Goal: Task Accomplishment & Management: Complete application form

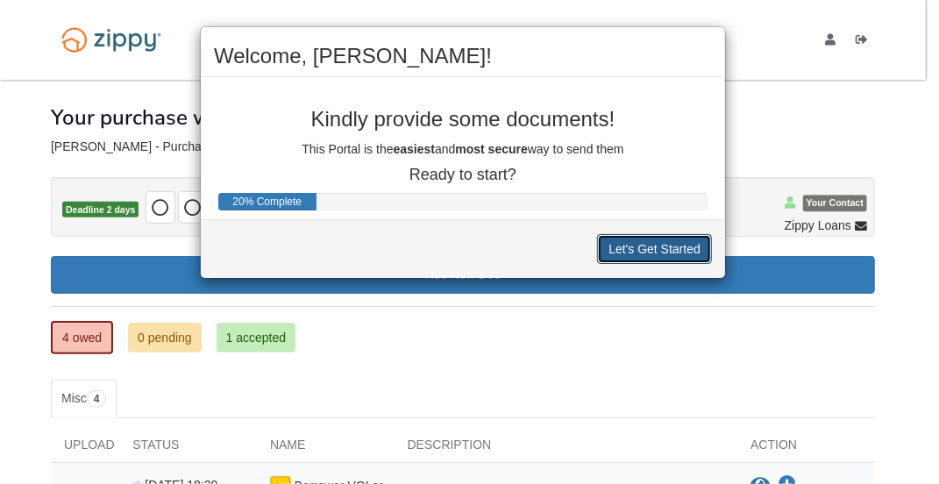
click at [673, 254] on button "Let's Get Started" at bounding box center [654, 249] width 115 height 30
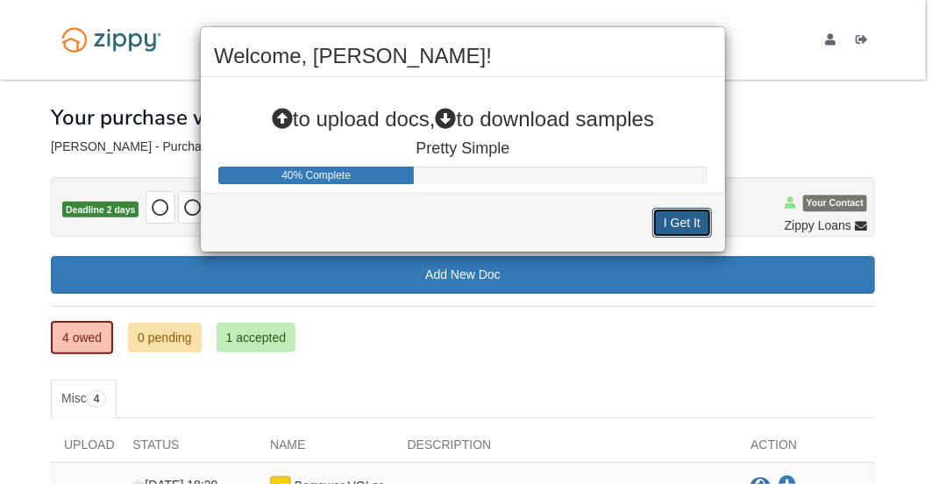
click at [673, 209] on button "I Get It" at bounding box center [682, 223] width 60 height 30
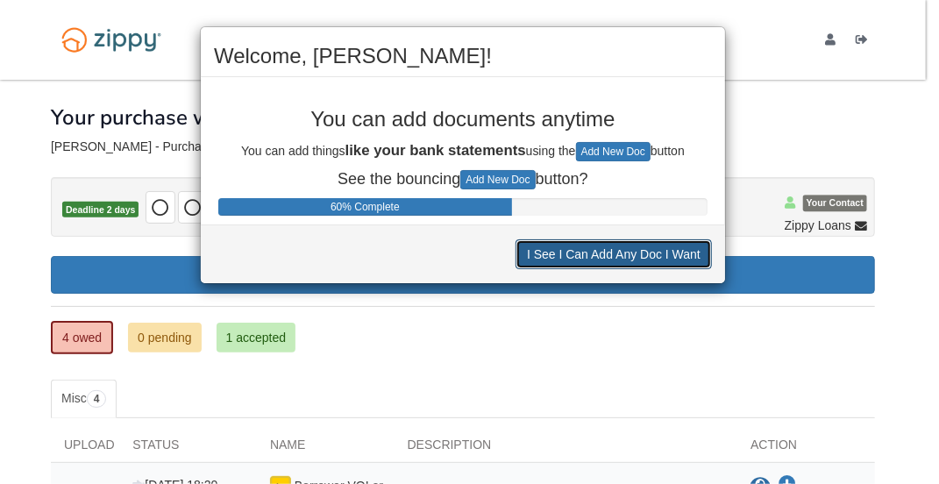
click at [629, 253] on button "I See I Can Add Any Doc I Want" at bounding box center [613, 254] width 196 height 30
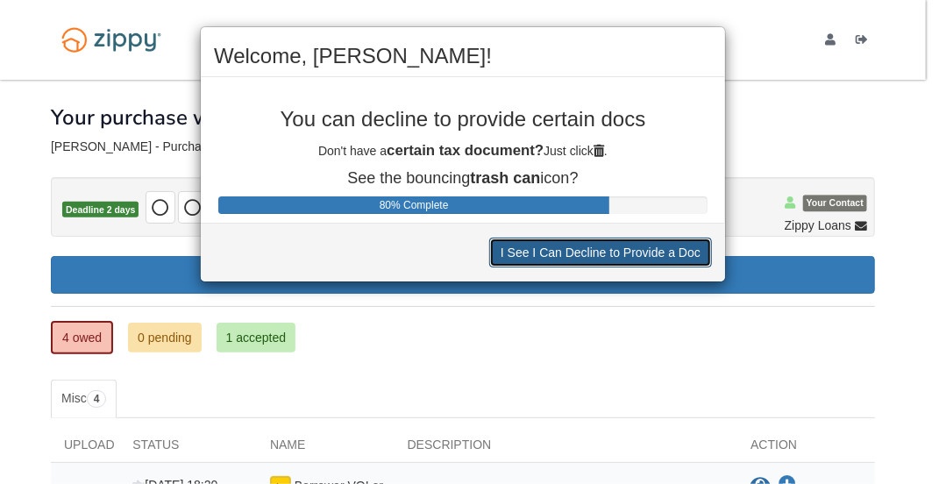
click at [629, 245] on button "I See I Can Decline to Provide a Doc" at bounding box center [600, 253] width 223 height 30
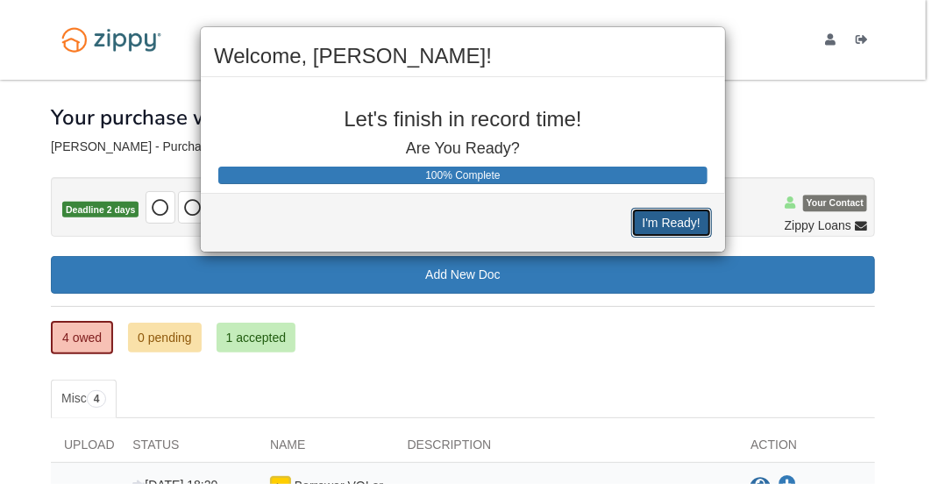
click at [700, 214] on button "I'm Ready!" at bounding box center [671, 223] width 81 height 30
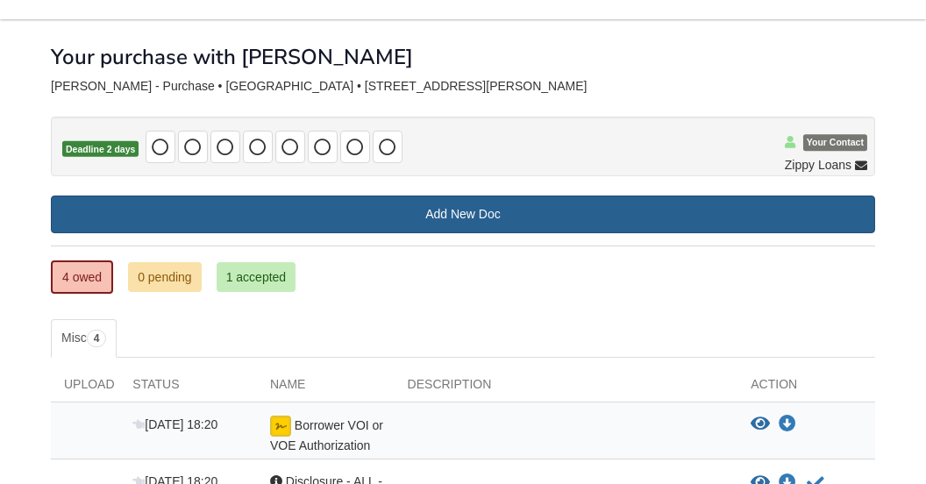
scroll to position [88, 0]
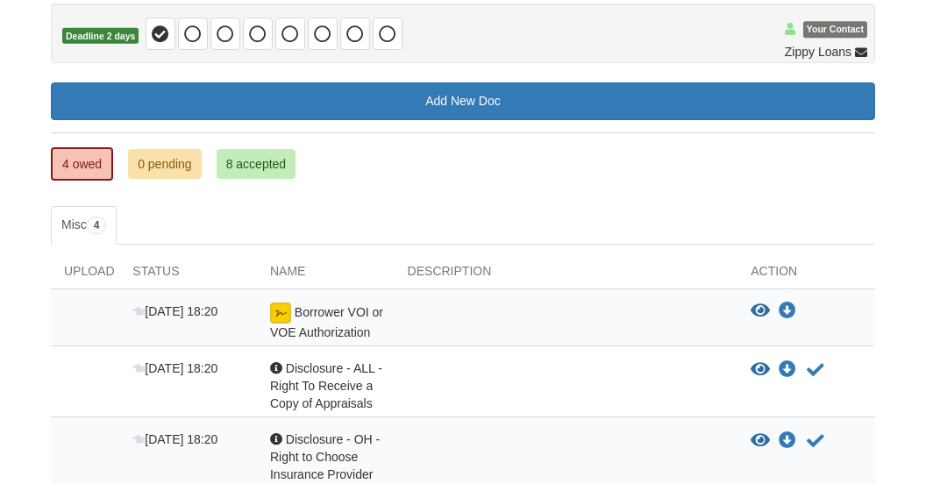
scroll to position [212, 0]
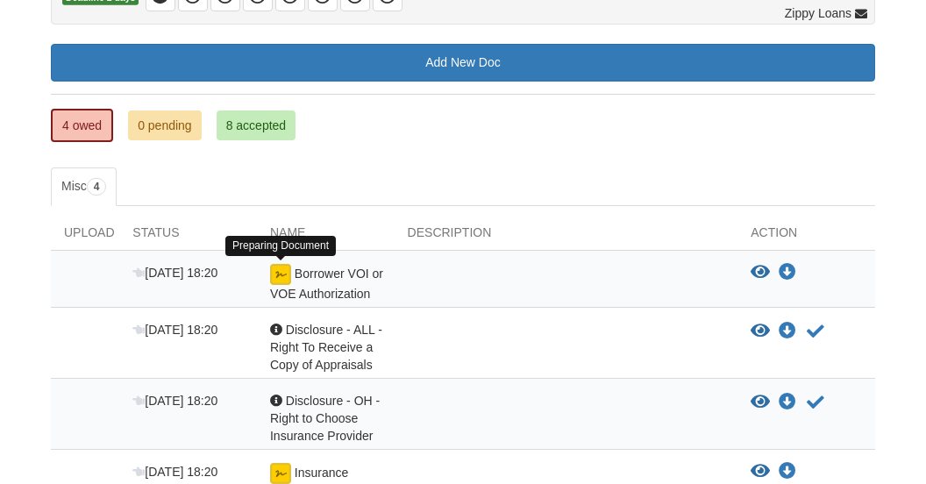
click at [279, 267] on img at bounding box center [280, 274] width 21 height 21
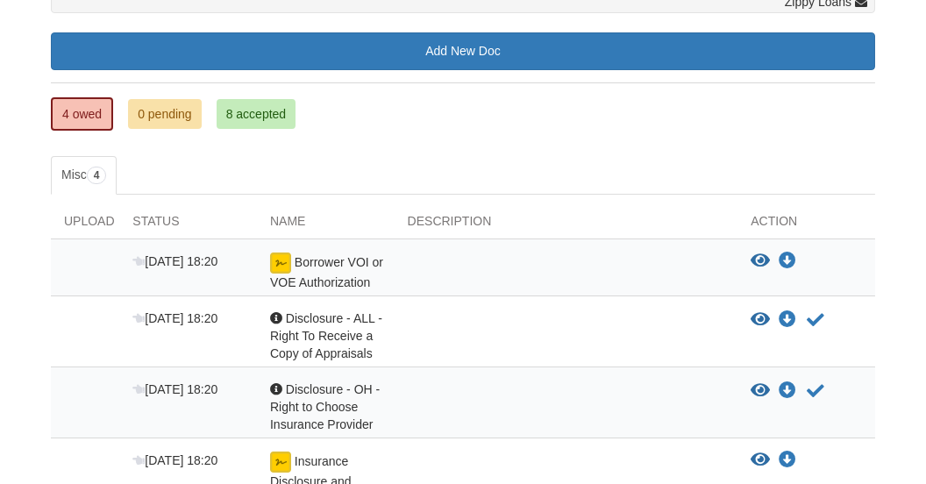
scroll to position [387, 0]
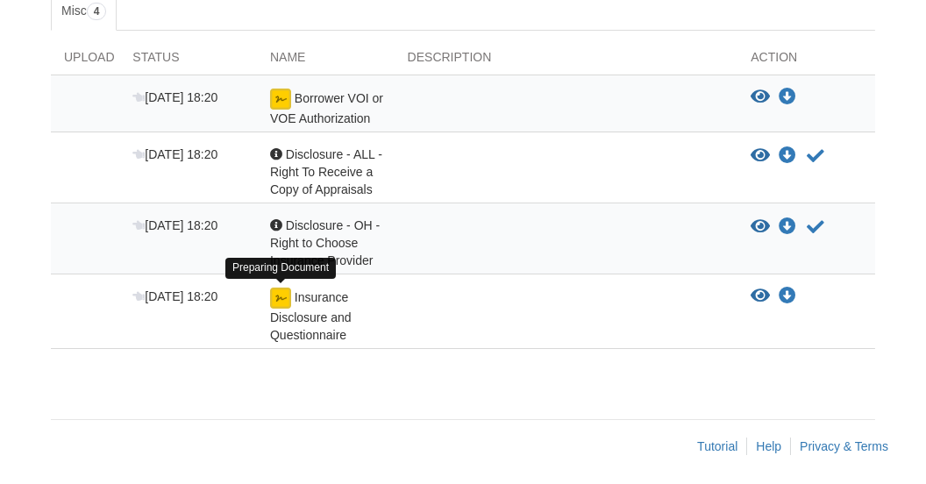
click at [275, 289] on img at bounding box center [280, 298] width 21 height 21
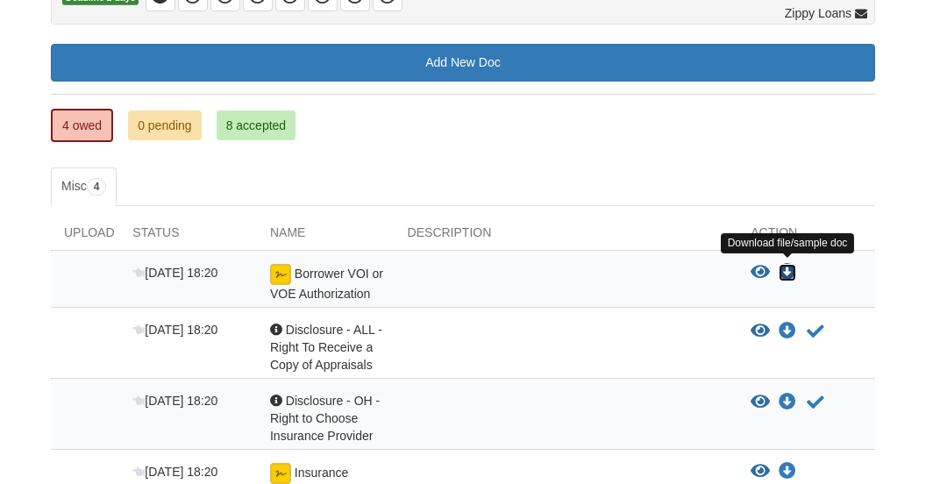
click at [784, 264] on icon "Download Borrower VOI or VOE Authorization" at bounding box center [787, 273] width 18 height 18
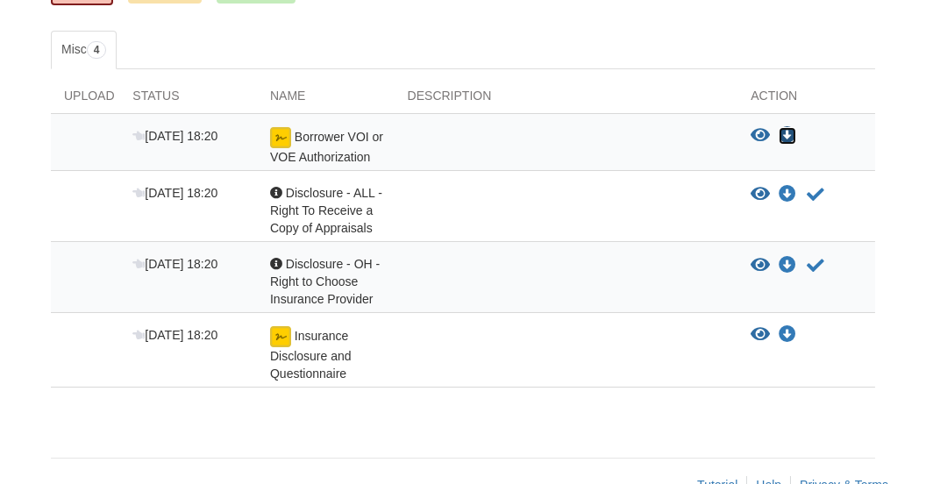
scroll to position [387, 0]
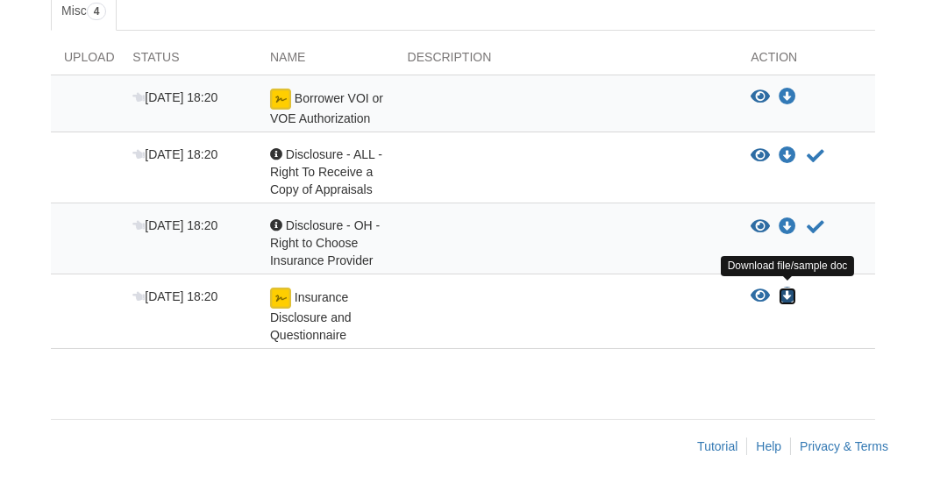
click at [790, 288] on icon "Download Insurance Disclosure and Questionnaire" at bounding box center [787, 297] width 18 height 18
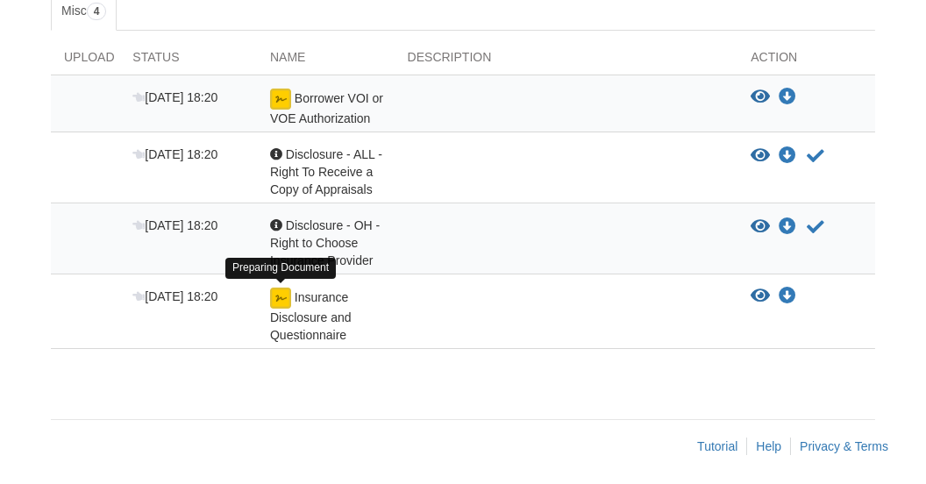
click at [290, 290] on img at bounding box center [280, 298] width 21 height 21
click at [284, 290] on img at bounding box center [280, 298] width 21 height 21
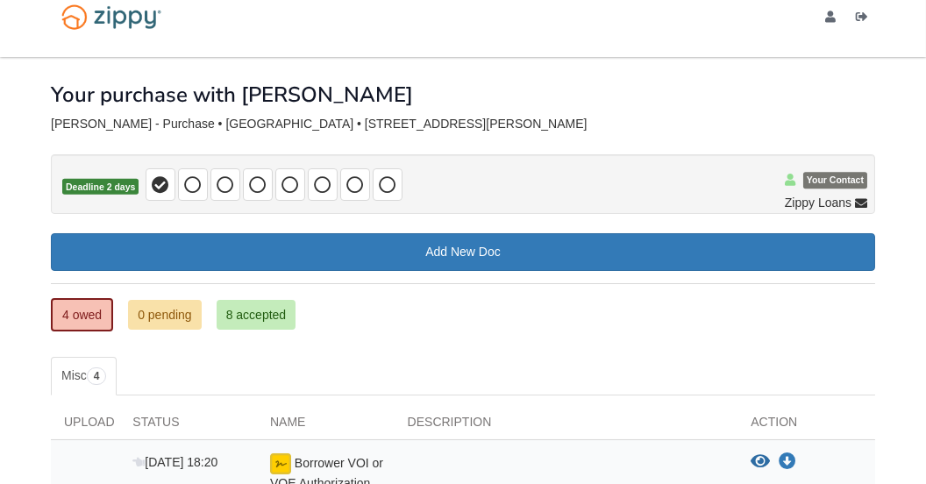
scroll to position [88, 0]
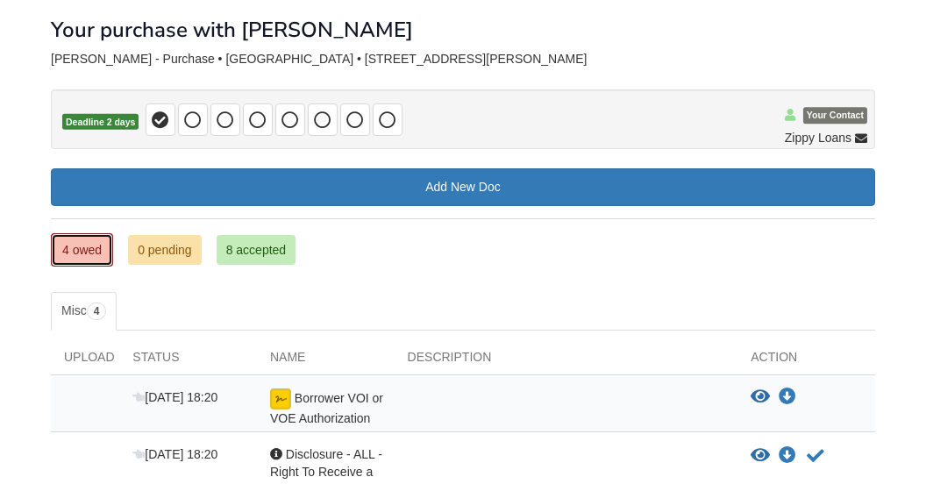
click at [69, 238] on link "4 owed" at bounding box center [82, 249] width 62 height 33
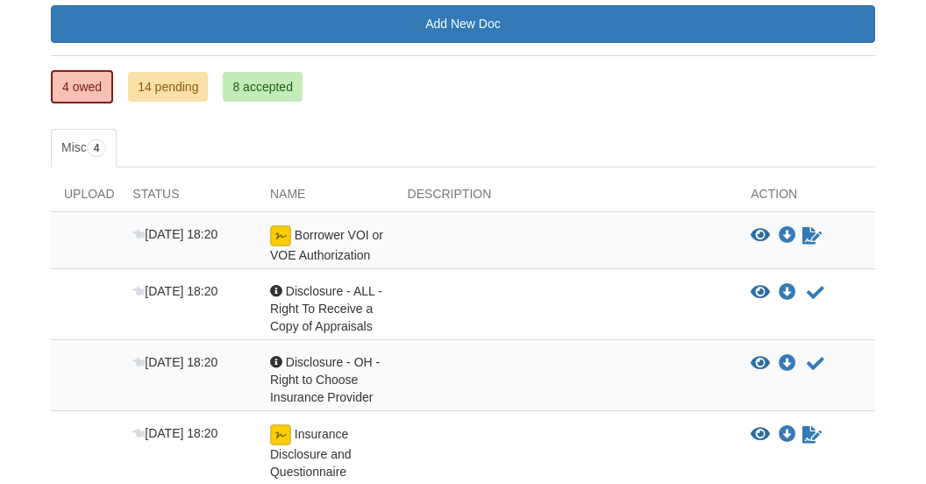
scroll to position [37, 0]
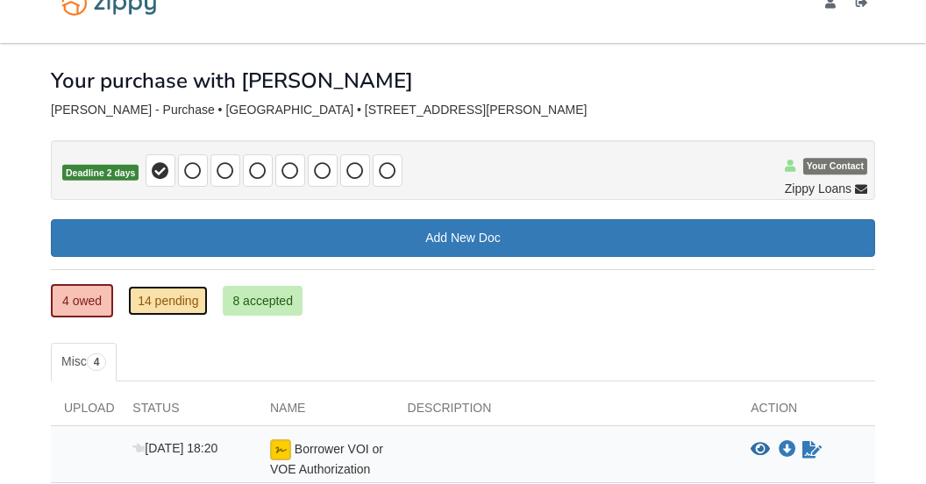
click at [168, 295] on link "14 pending" at bounding box center [168, 301] width 80 height 30
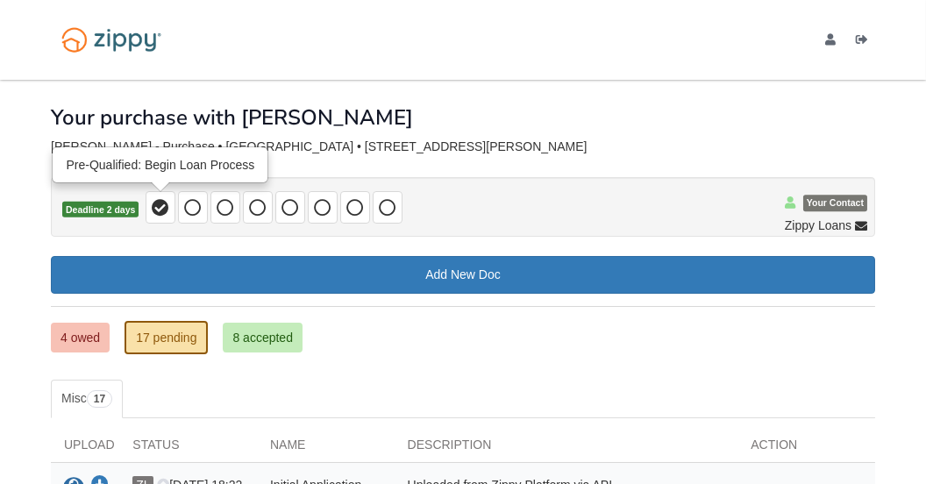
click at [153, 199] on icon at bounding box center [161, 208] width 18 height 18
click at [196, 202] on icon at bounding box center [193, 208] width 18 height 18
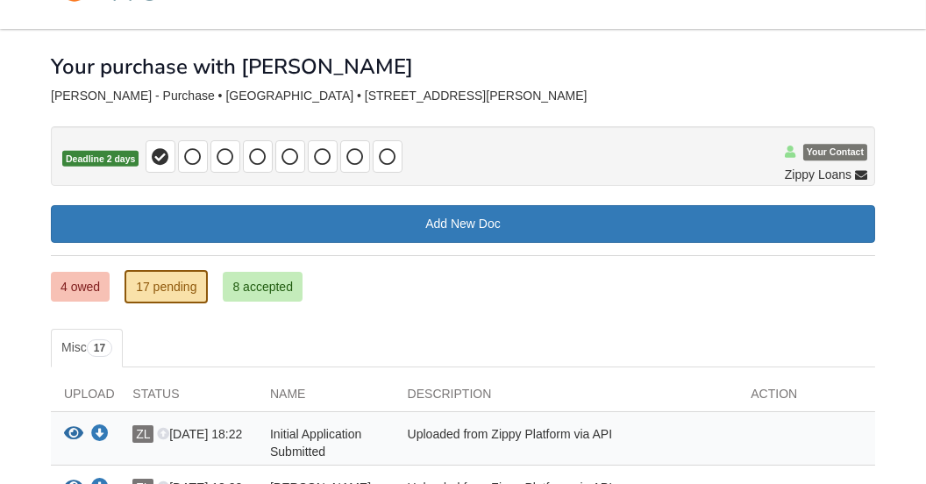
scroll to position [88, 0]
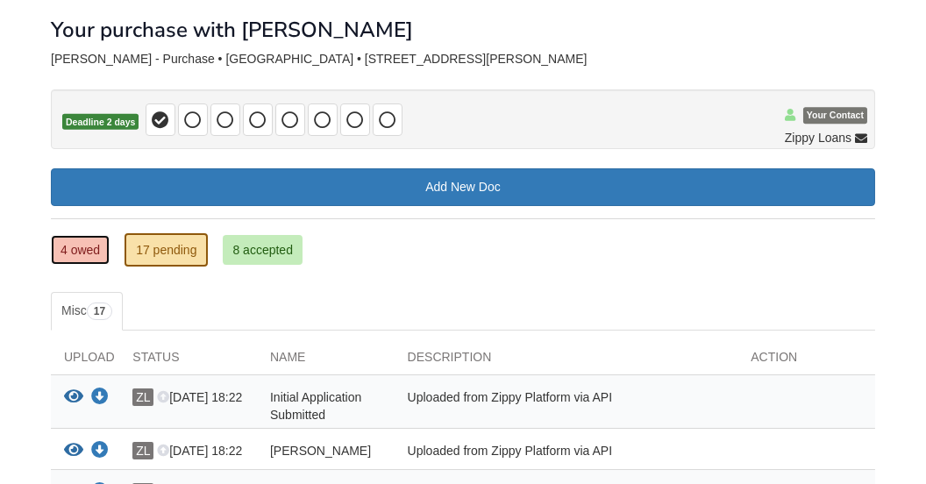
click at [65, 245] on link "4 owed" at bounding box center [80, 250] width 59 height 30
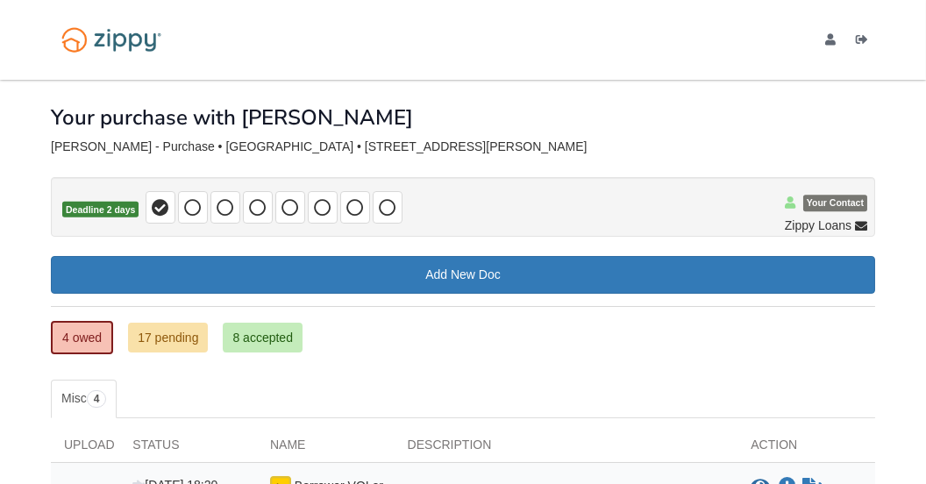
scroll to position [175, 0]
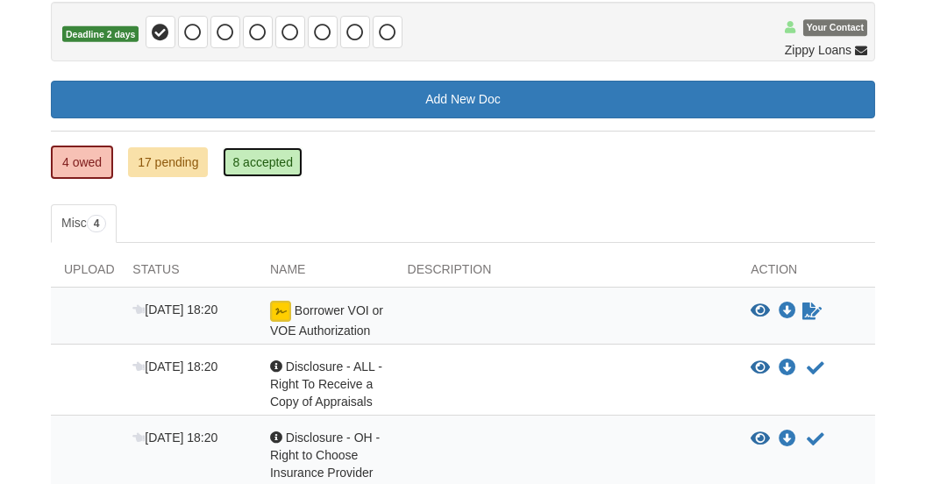
click at [258, 163] on link "8 accepted" at bounding box center [263, 162] width 80 height 30
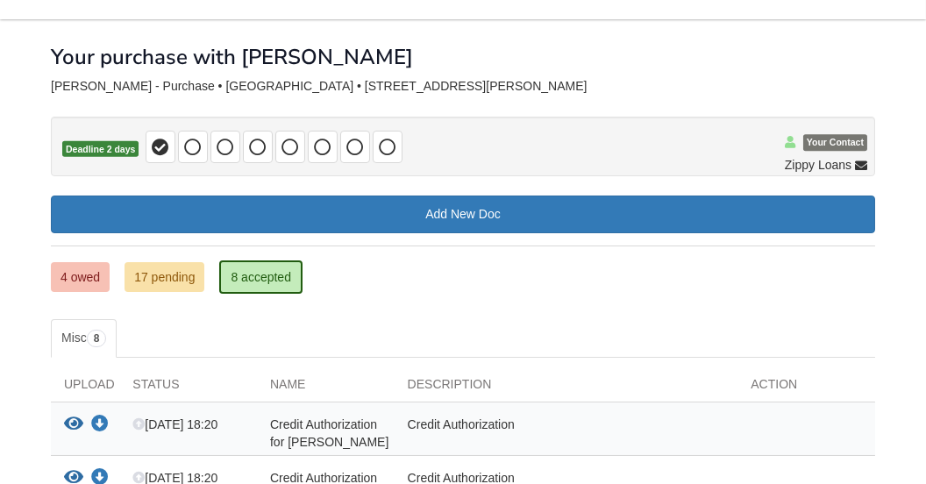
scroll to position [88, 0]
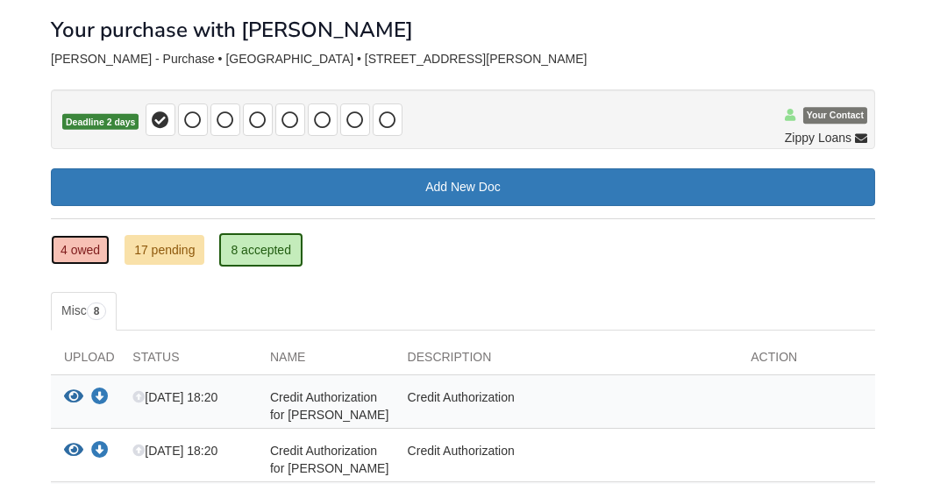
click at [58, 235] on link "4 owed" at bounding box center [80, 250] width 59 height 30
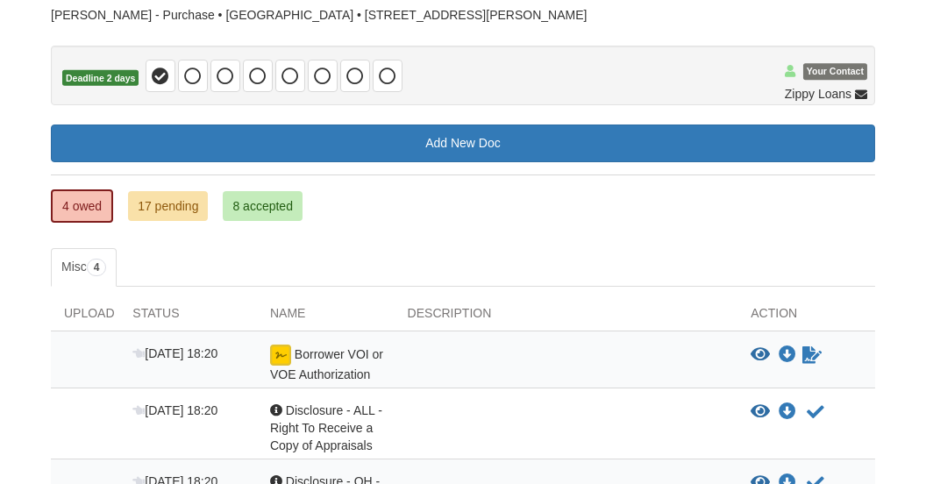
scroll to position [124, 0]
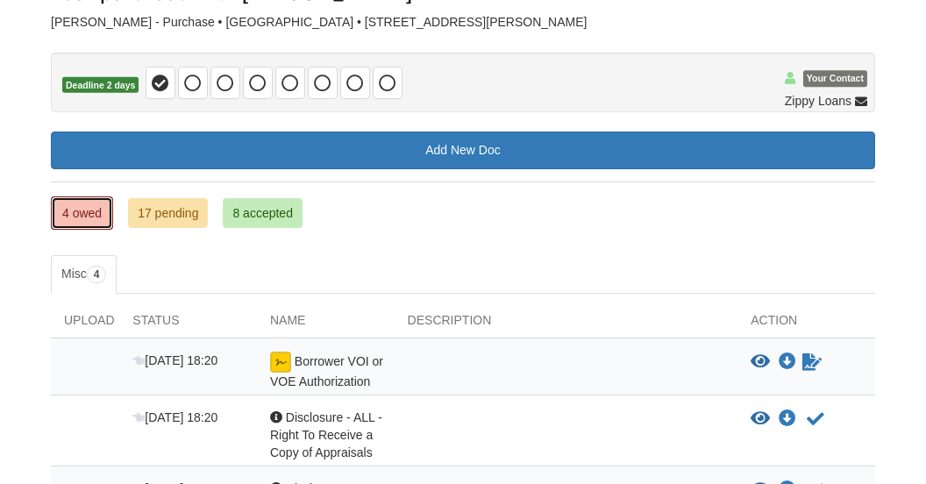
drag, startPoint x: 112, startPoint y: 217, endPoint x: 88, endPoint y: 212, distance: 24.9
click at [112, 217] on link "4 owed" at bounding box center [82, 212] width 62 height 33
click at [64, 210] on link "4 owed" at bounding box center [82, 212] width 62 height 33
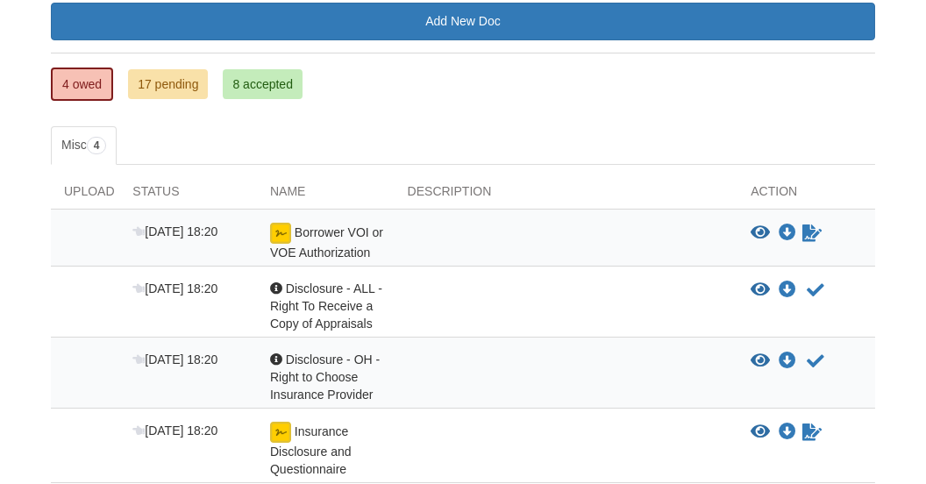
scroll to position [263, 0]
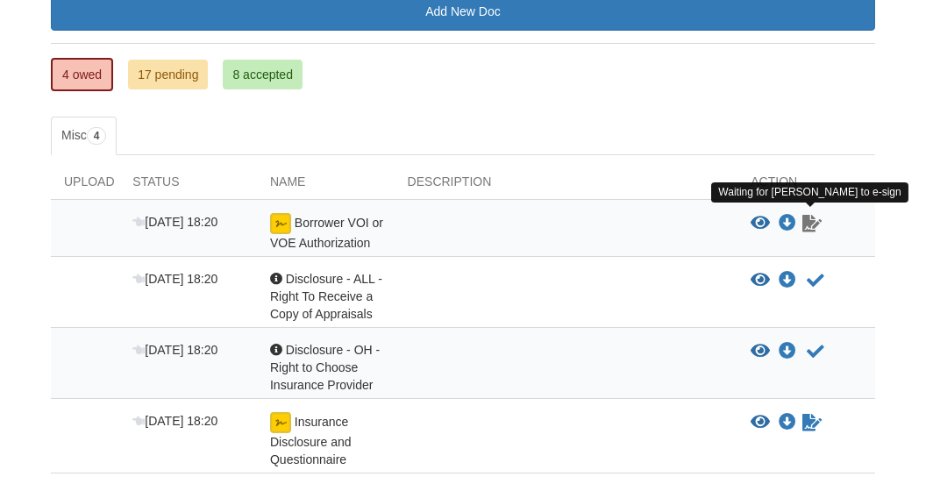
click at [808, 222] on icon "Waiting for your co-borrower to e-sign" at bounding box center [811, 224] width 19 height 18
click at [812, 217] on icon "Waiting for your co-borrower to e-sign" at bounding box center [811, 224] width 19 height 18
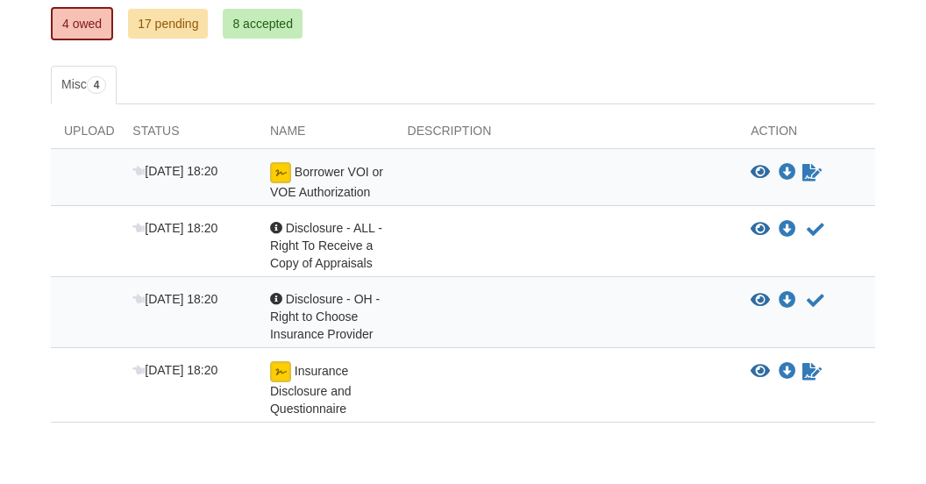
scroll to position [387, 0]
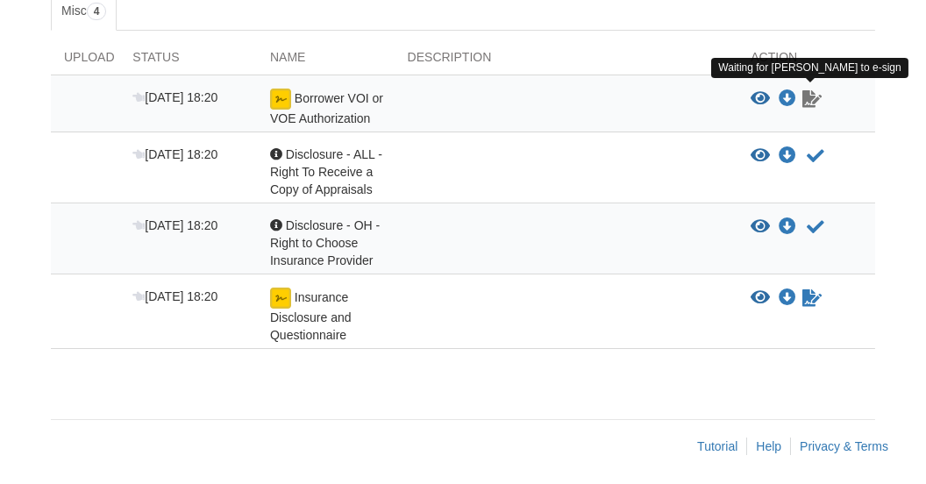
click at [806, 90] on icon "Waiting for your co-borrower to e-sign" at bounding box center [811, 99] width 19 height 18
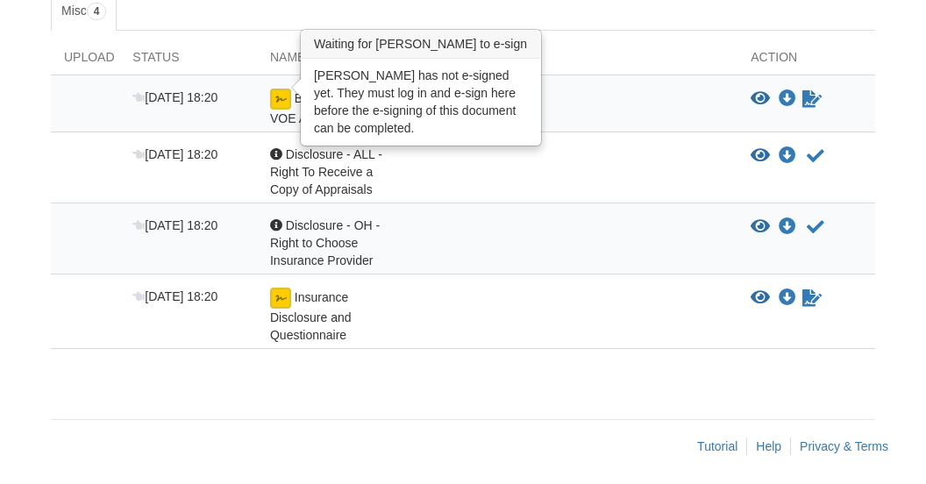
click at [288, 94] on img at bounding box center [280, 99] width 21 height 21
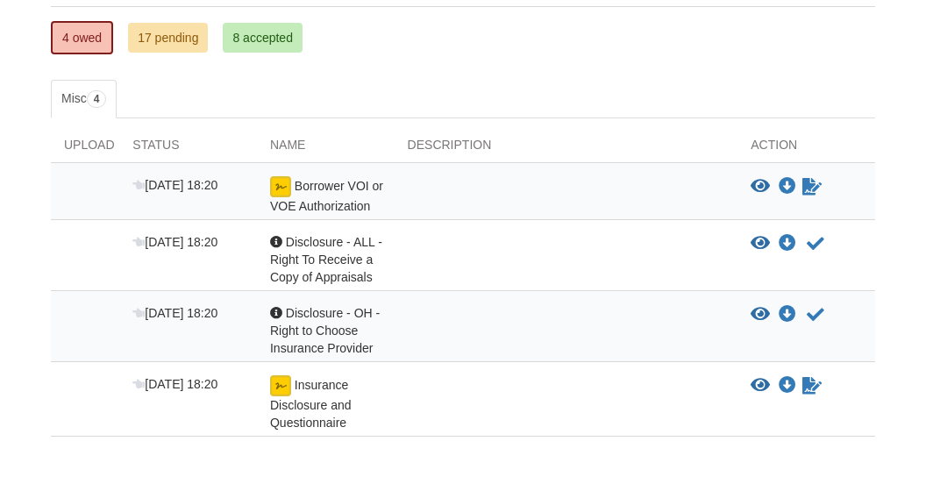
scroll to position [0, 0]
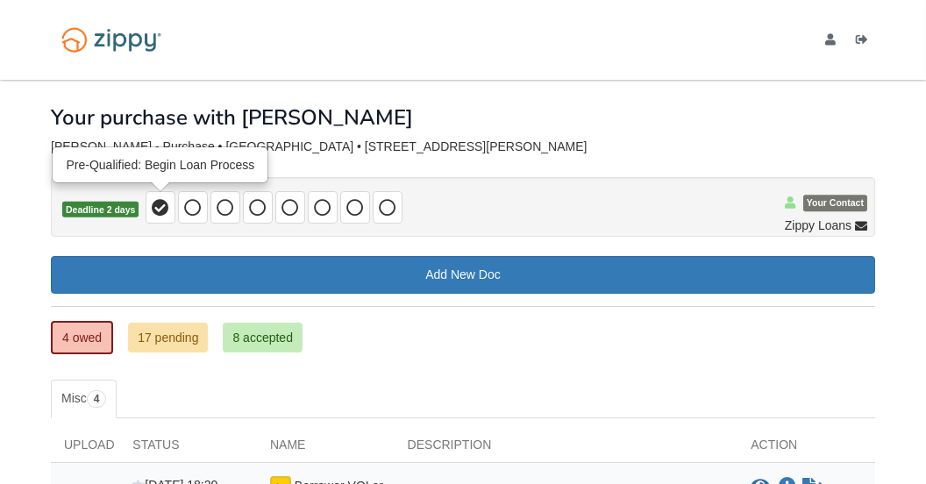
click at [162, 206] on icon at bounding box center [161, 208] width 18 height 18
click at [196, 206] on icon at bounding box center [193, 208] width 18 height 18
click at [194, 201] on icon at bounding box center [193, 208] width 18 height 18
drag, startPoint x: 194, startPoint y: 201, endPoint x: 342, endPoint y: 208, distance: 148.3
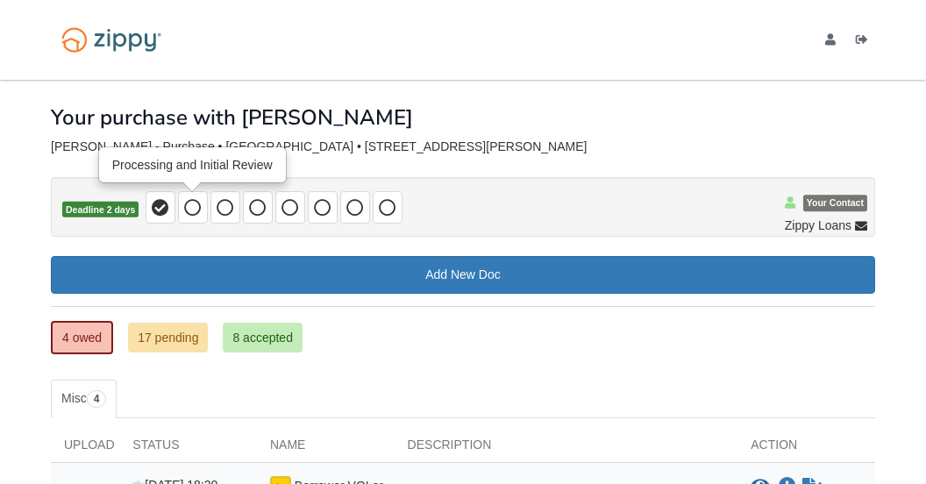
click at [210, 202] on span at bounding box center [275, 207] width 259 height 32
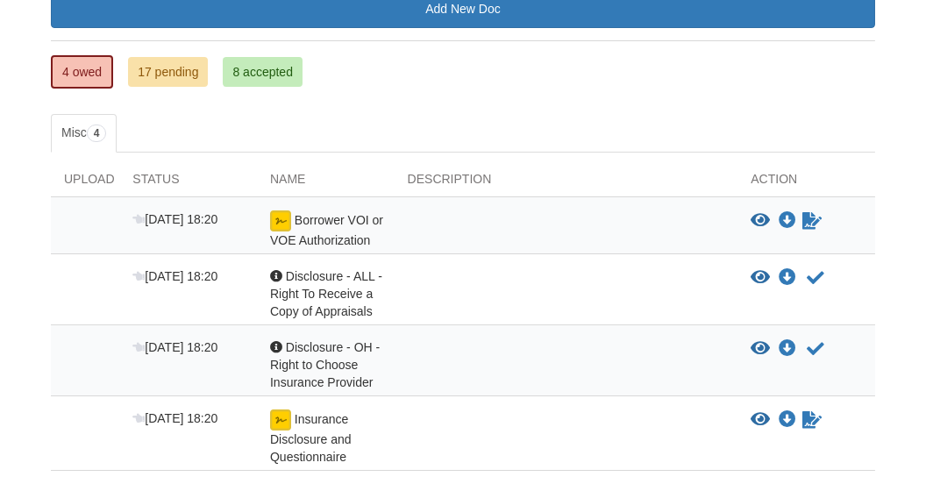
scroll to position [387, 0]
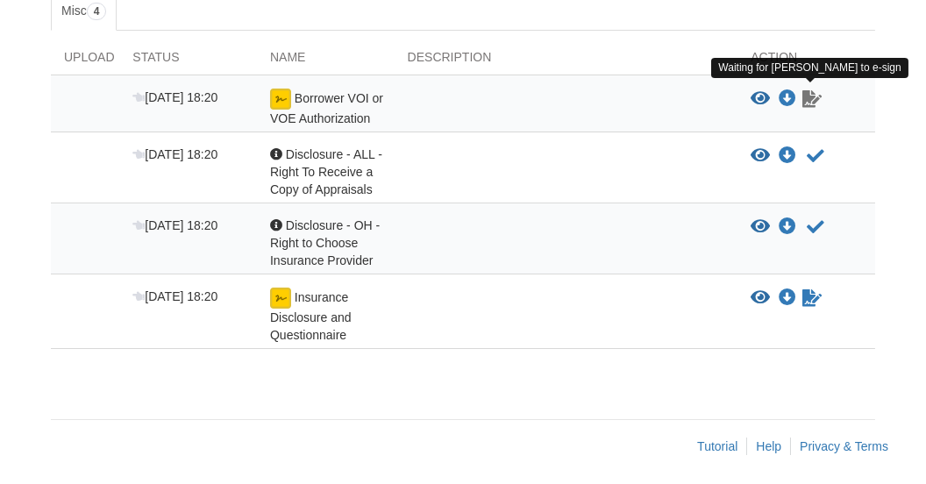
click at [812, 91] on icon "Waiting for your co-borrower to e-sign" at bounding box center [811, 99] width 19 height 18
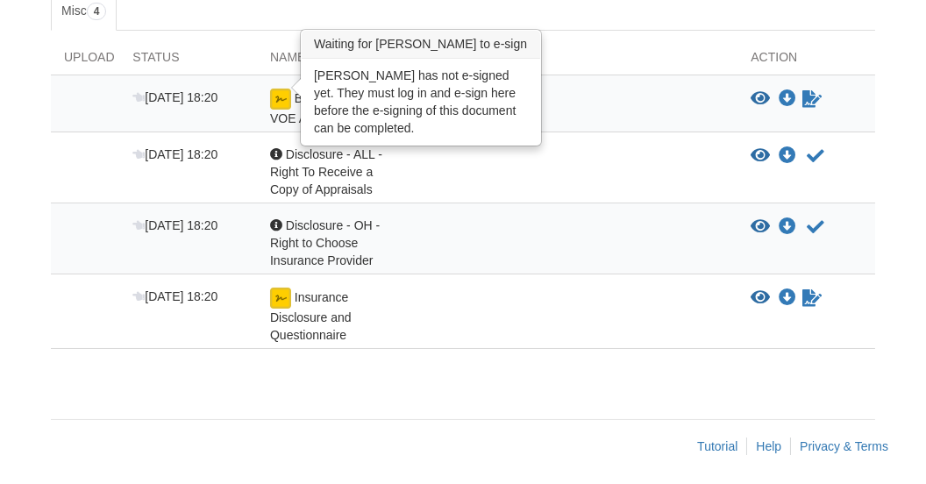
click at [281, 94] on img at bounding box center [280, 99] width 21 height 21
click at [281, 93] on img at bounding box center [280, 99] width 21 height 21
click at [278, 92] on img at bounding box center [280, 99] width 21 height 21
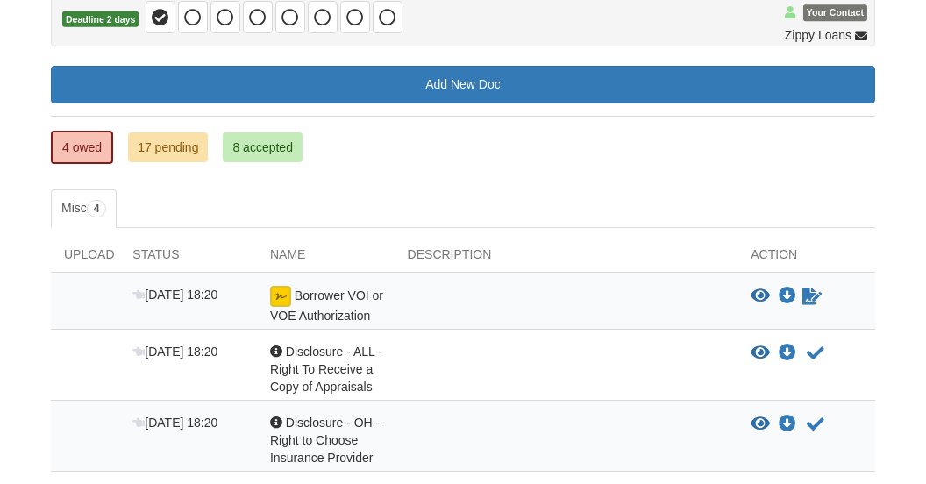
scroll to position [300, 0]
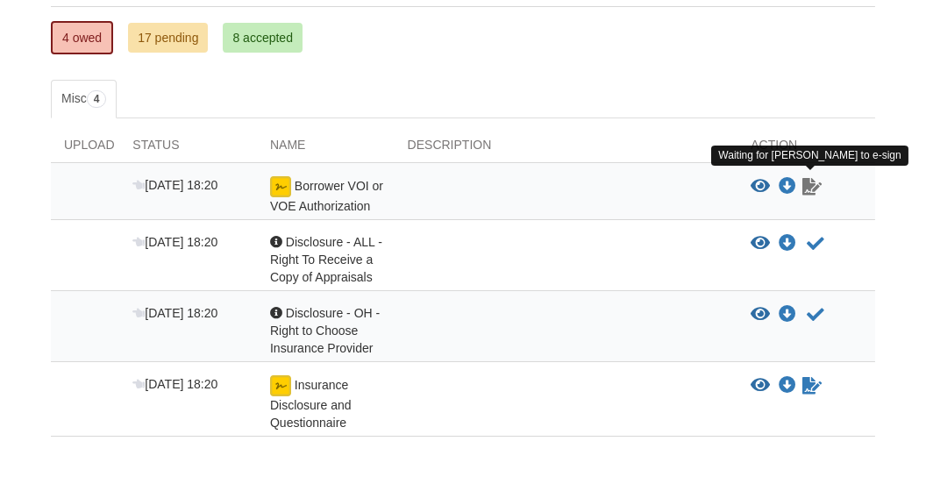
click at [816, 188] on icon "Waiting for your co-borrower to e-sign" at bounding box center [811, 187] width 19 height 18
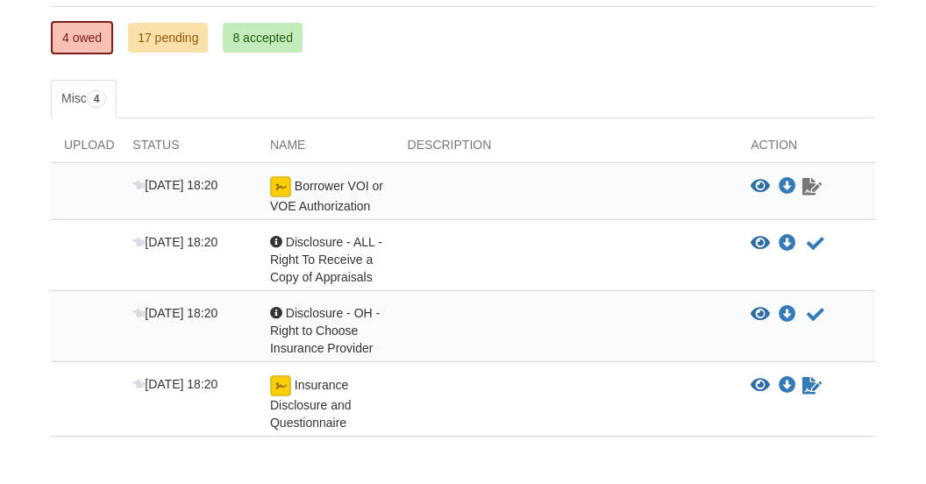
click at [814, 184] on icon "Waiting for your co-borrower to e-sign" at bounding box center [811, 187] width 19 height 18
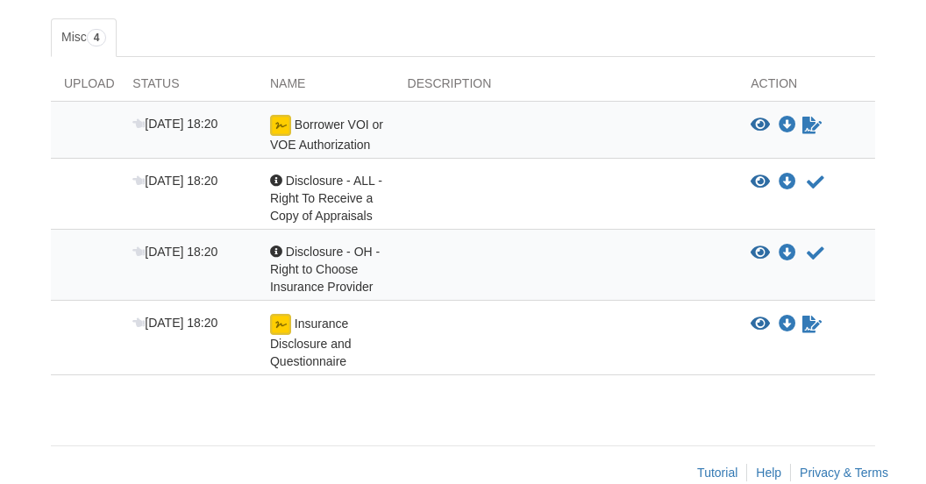
scroll to position [387, 0]
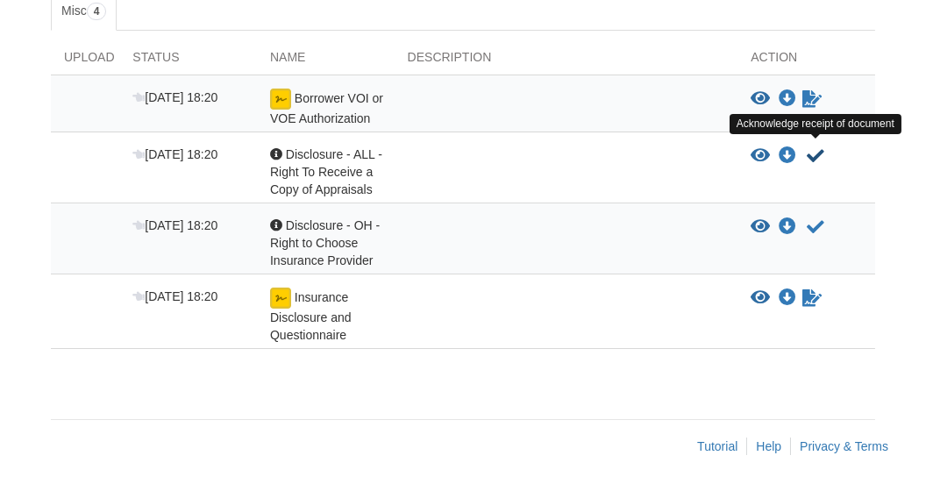
click at [820, 148] on icon "Acknowledge receipt of document" at bounding box center [815, 156] width 18 height 18
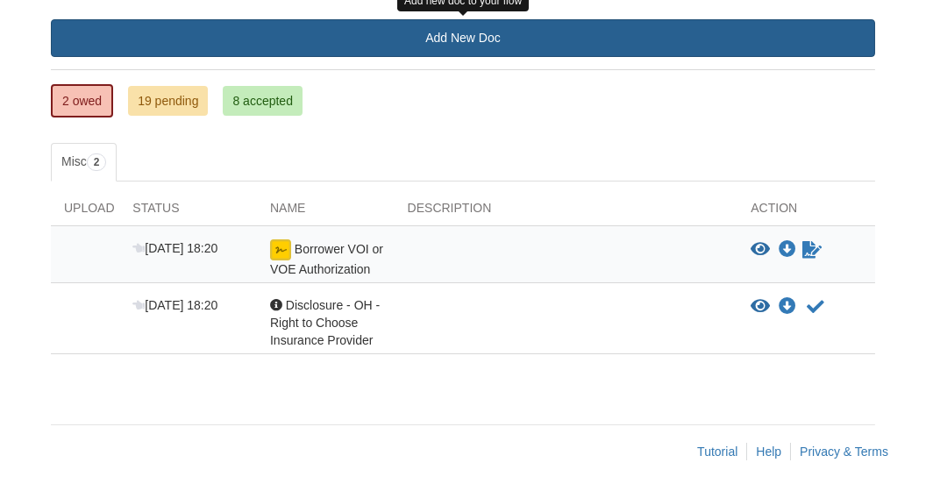
scroll to position [243, 0]
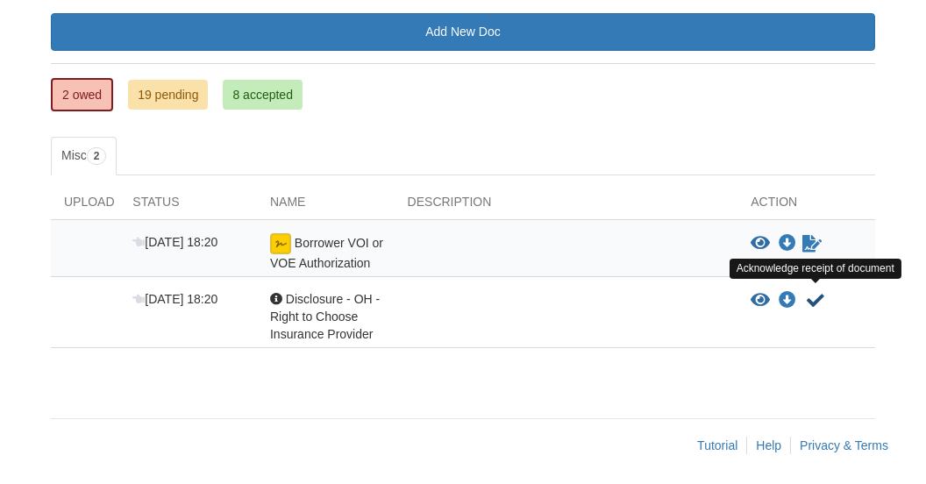
click at [815, 294] on icon "Acknowledge receipt of document" at bounding box center [815, 301] width 18 height 18
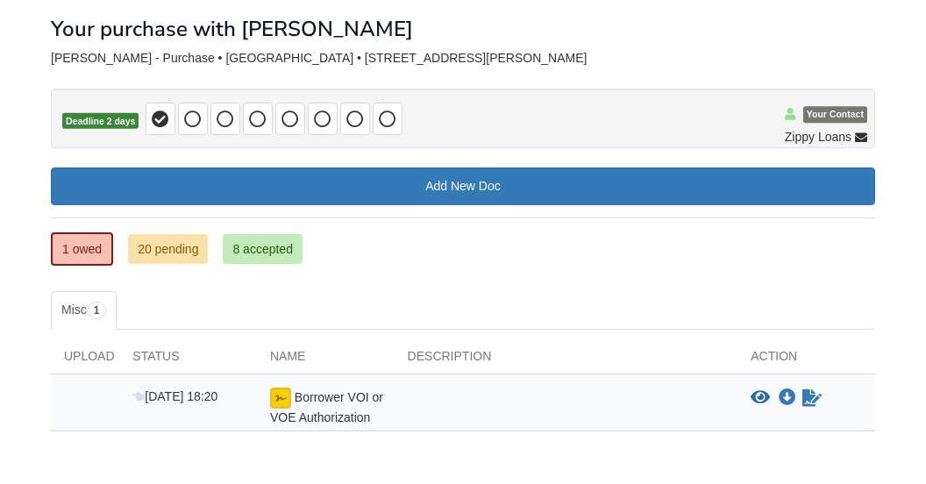
scroll to position [172, 0]
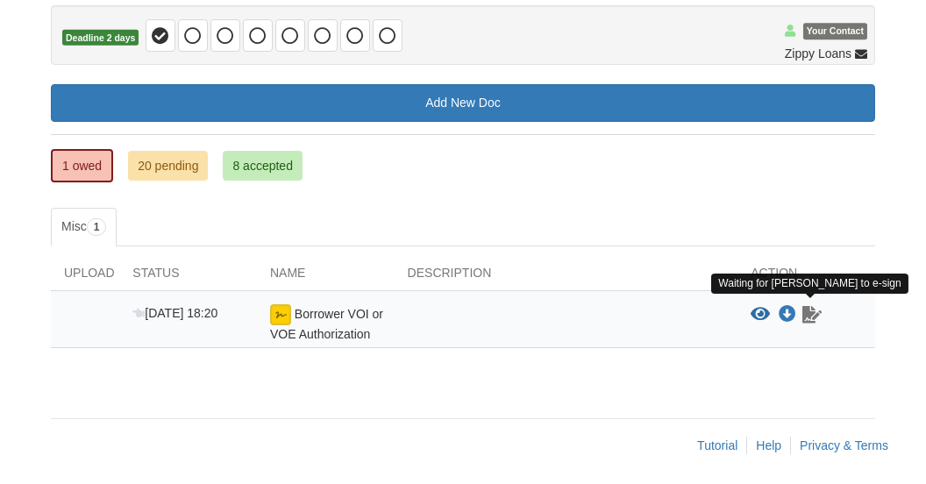
click at [818, 309] on icon "Waiting for your co-borrower to e-sign" at bounding box center [811, 315] width 19 height 18
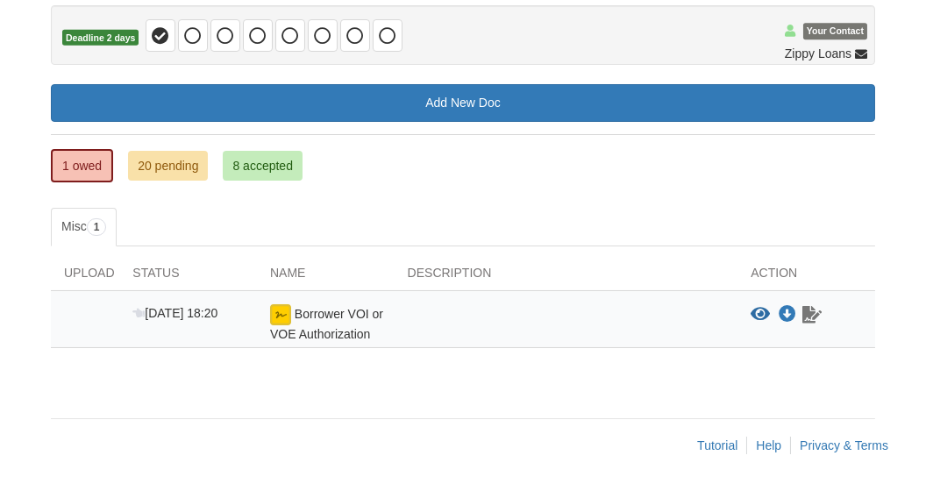
click at [806, 311] on icon "Waiting for your co-borrower to e-sign" at bounding box center [811, 315] width 19 height 18
click at [750, 306] on icon "View Borrower VOI or VOE Authorization" at bounding box center [759, 315] width 19 height 18
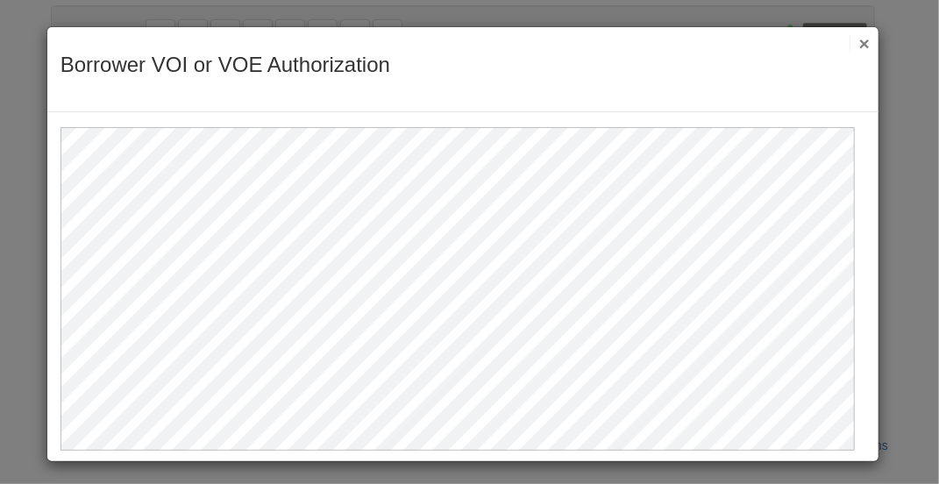
click at [852, 42] on button "×" at bounding box center [859, 43] width 20 height 18
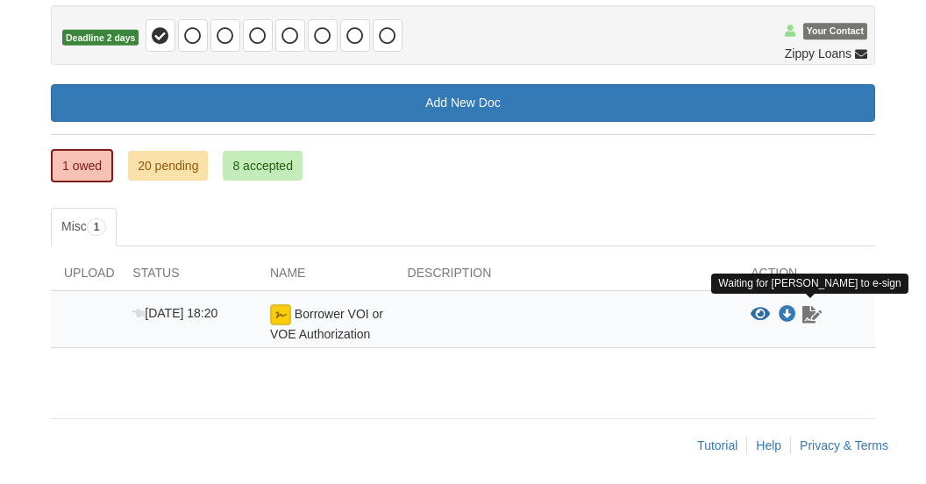
click at [807, 308] on icon "Waiting for your co-borrower to e-sign" at bounding box center [811, 315] width 19 height 18
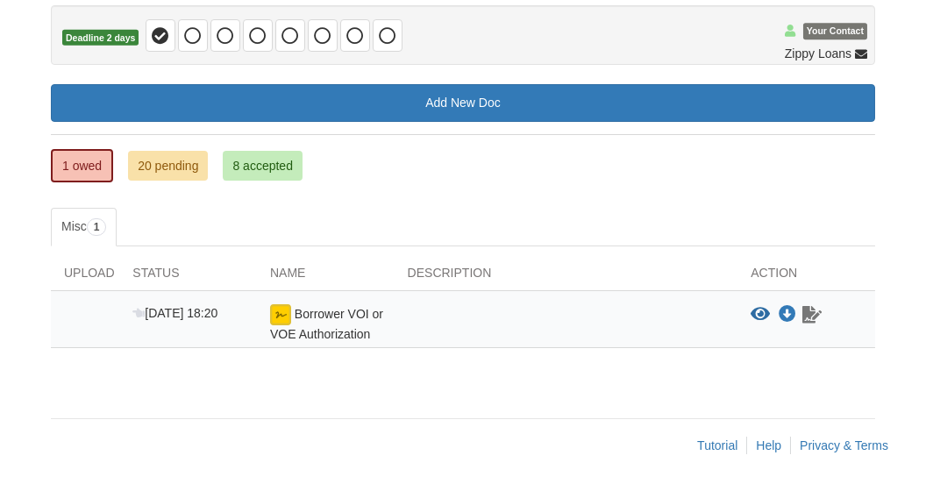
click at [812, 309] on icon "Waiting for your co-borrower to e-sign" at bounding box center [811, 315] width 19 height 18
click at [75, 160] on link "1 owed" at bounding box center [82, 165] width 62 height 33
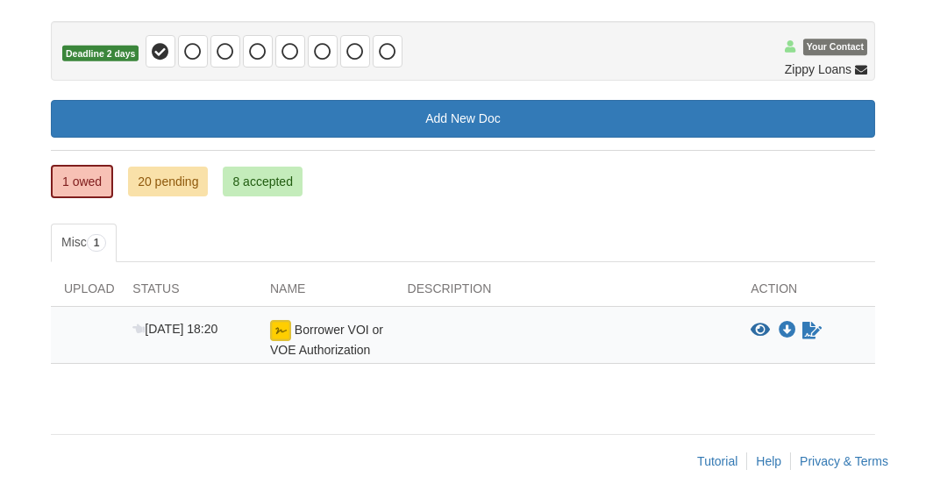
scroll to position [172, 0]
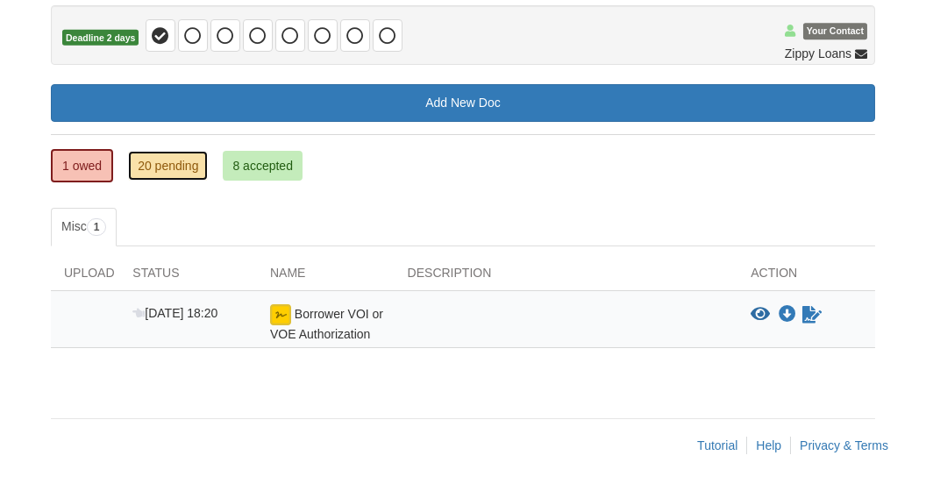
click at [137, 159] on link "20 pending" at bounding box center [168, 166] width 80 height 30
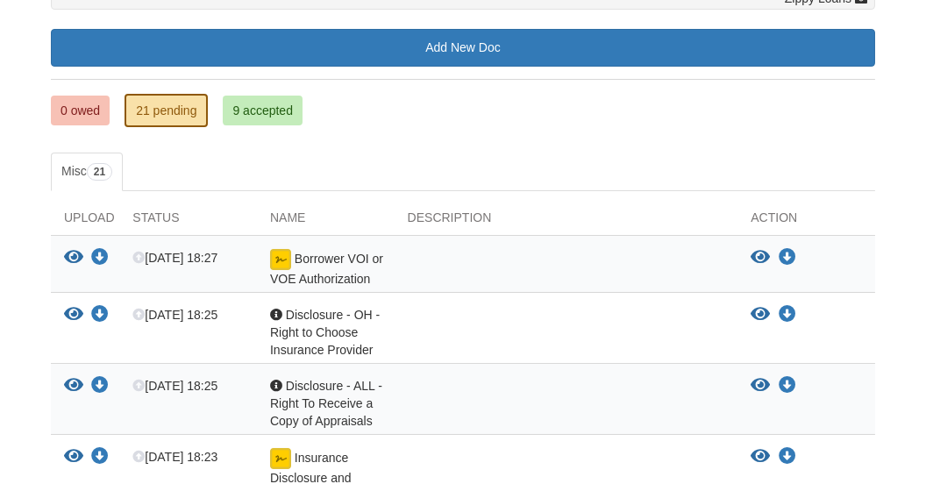
scroll to position [263, 0]
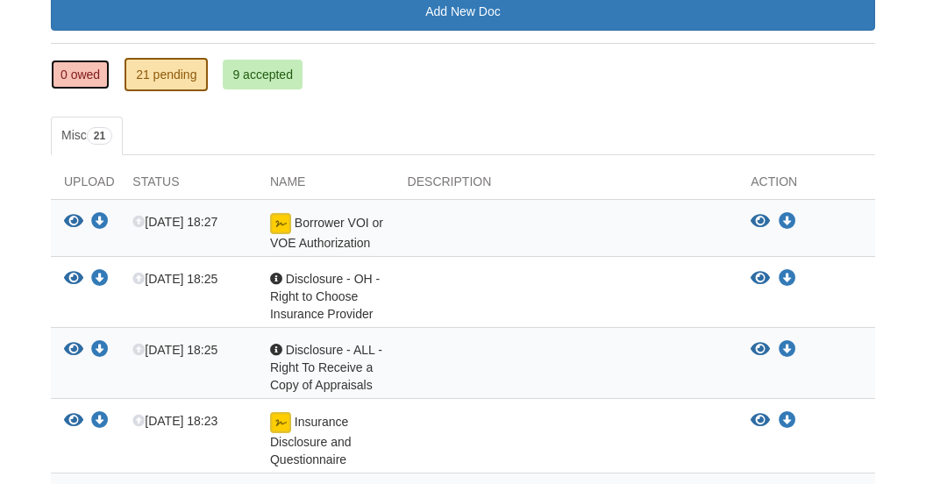
click at [83, 72] on link "0 owed" at bounding box center [80, 75] width 59 height 30
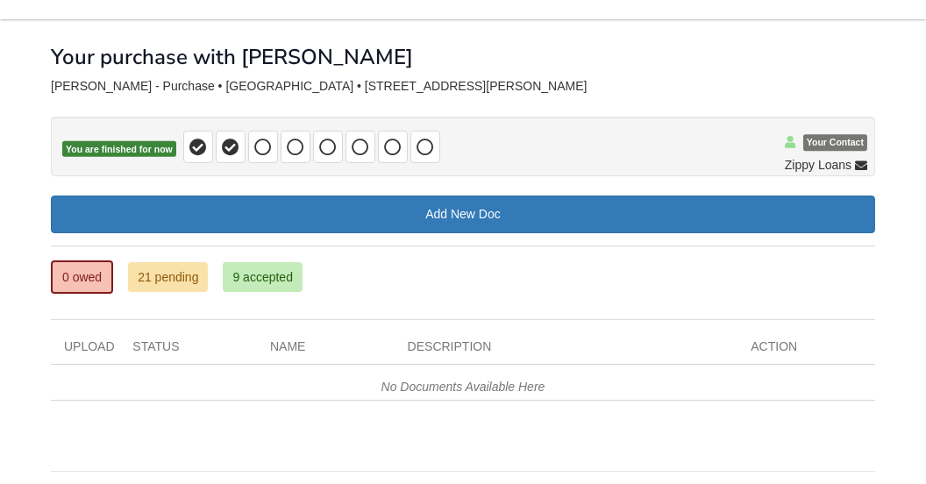
scroll to position [115, 0]
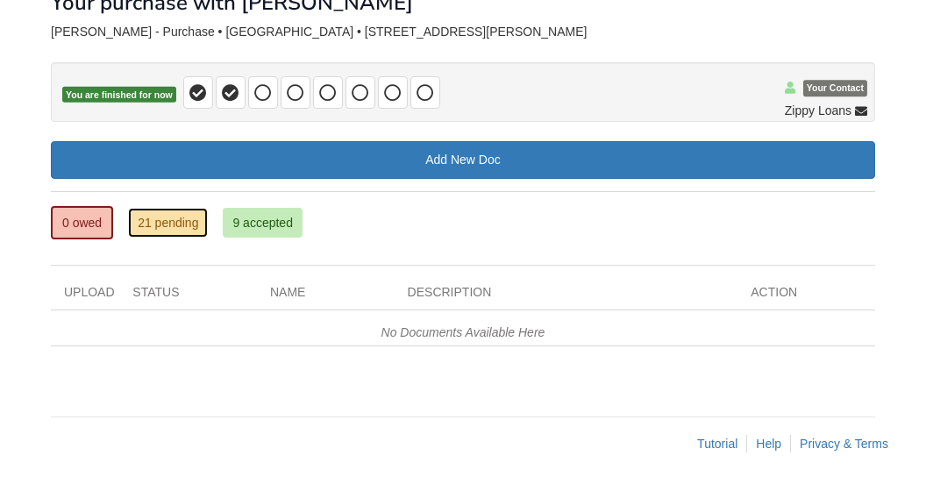
click at [188, 222] on link "21 pending" at bounding box center [168, 223] width 80 height 30
